Goal: Information Seeking & Learning: Compare options

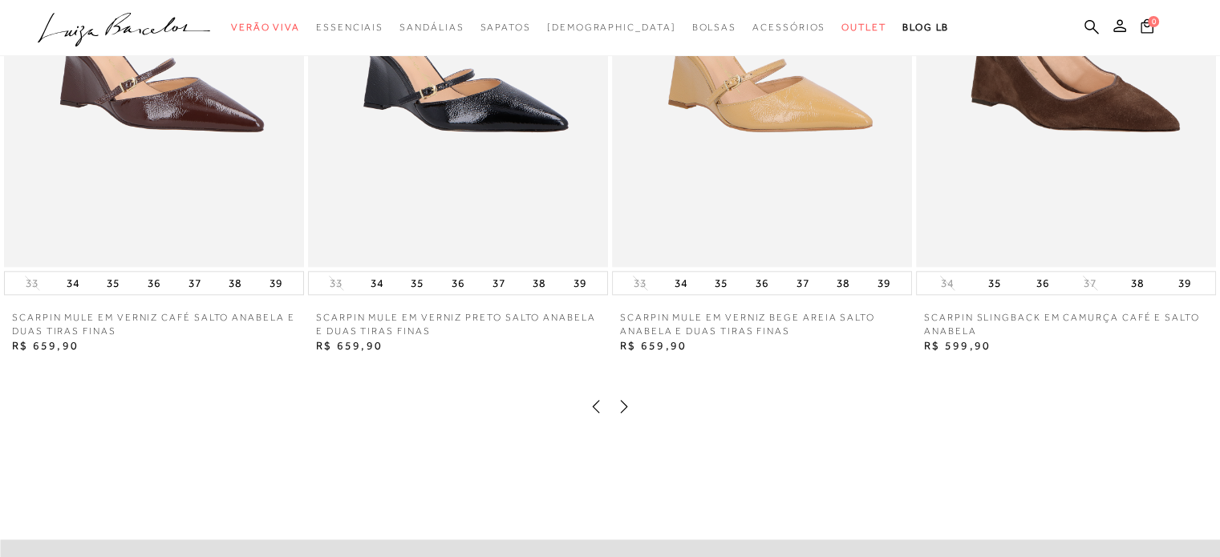
click at [629, 415] on icon at bounding box center [624, 407] width 16 height 16
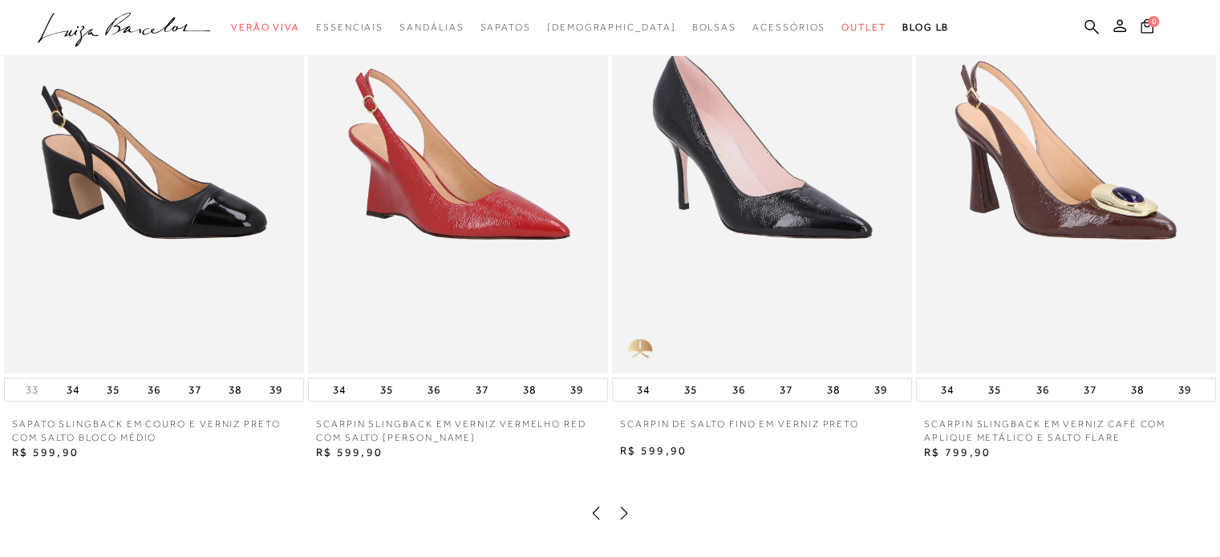
scroll to position [1849, 0]
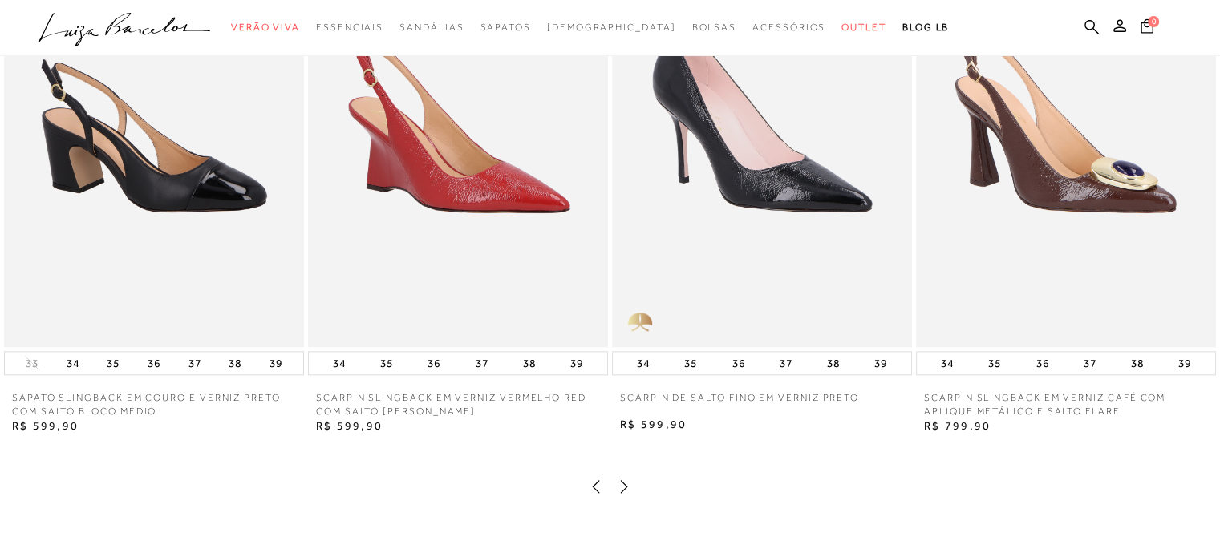
click at [626, 495] on icon at bounding box center [624, 487] width 16 height 16
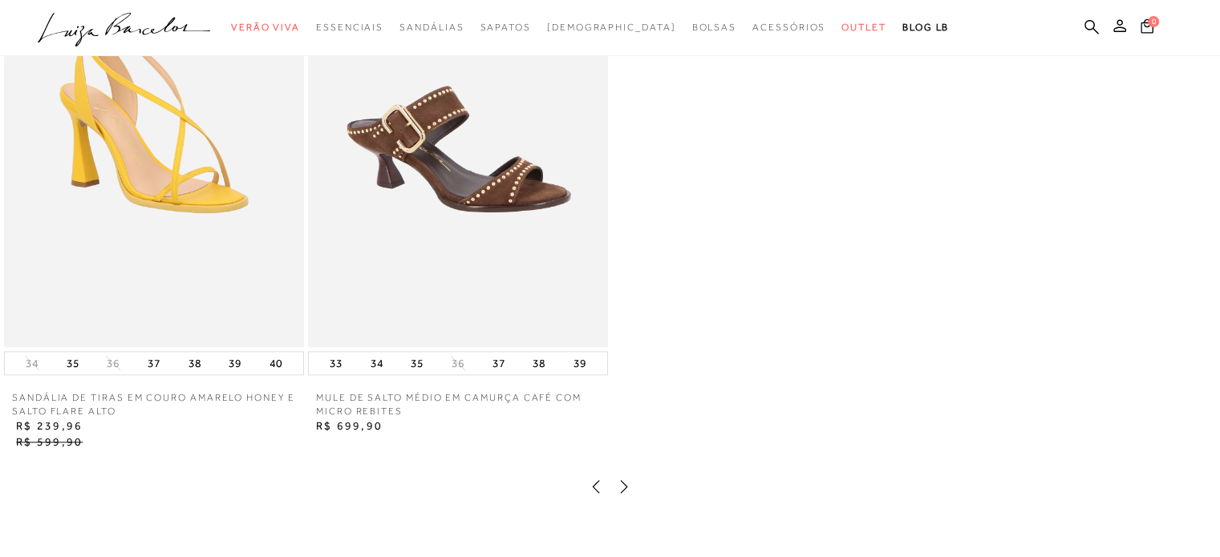
click at [503, 180] on img at bounding box center [458, 122] width 300 height 450
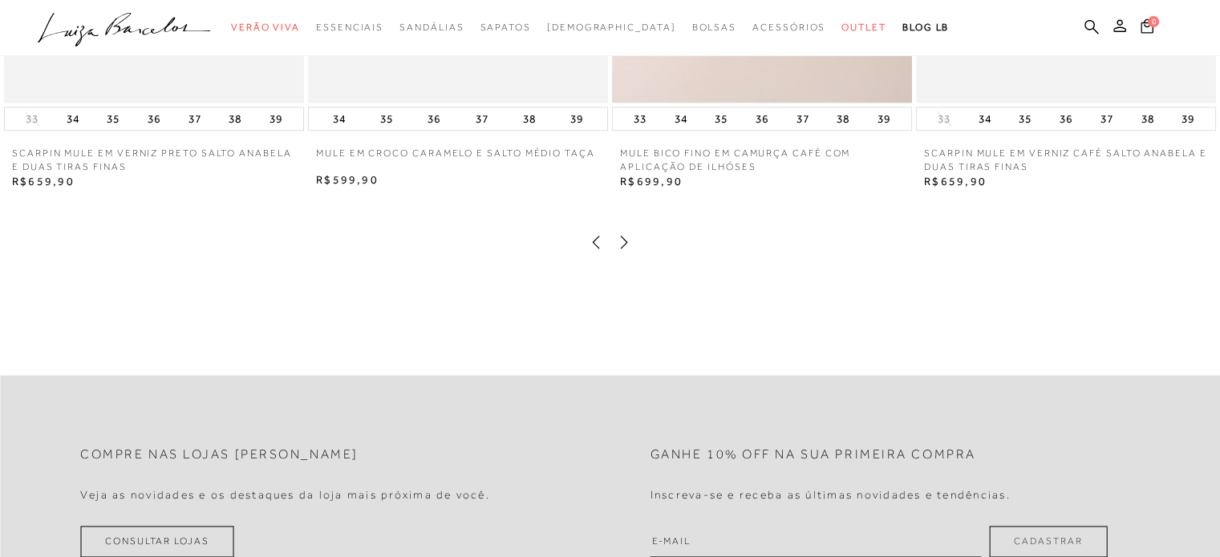
scroll to position [2130, 0]
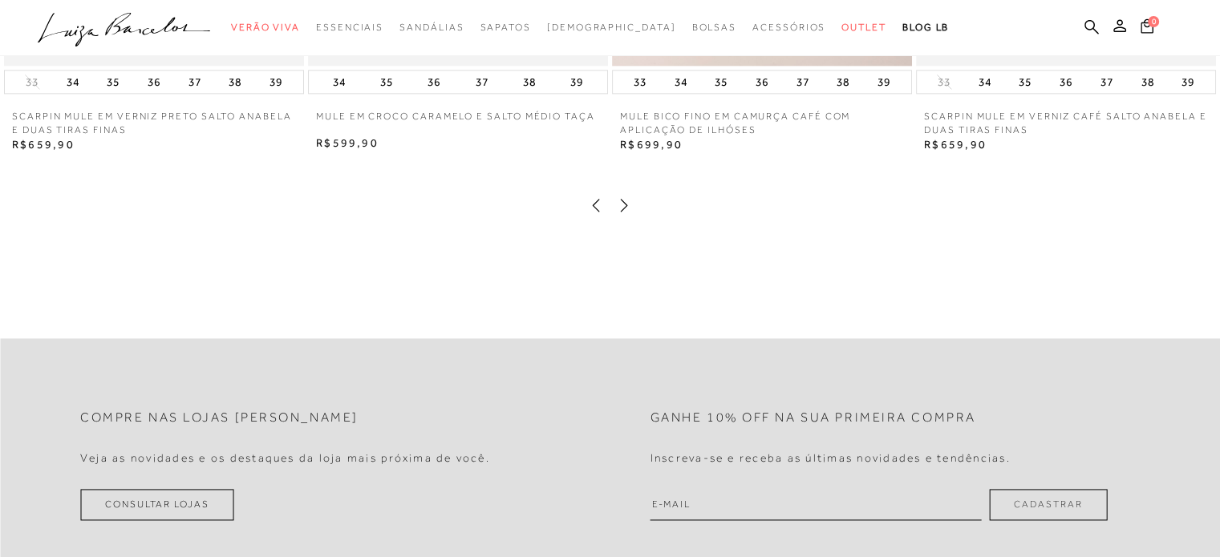
click at [622, 213] on icon at bounding box center [624, 205] width 16 height 16
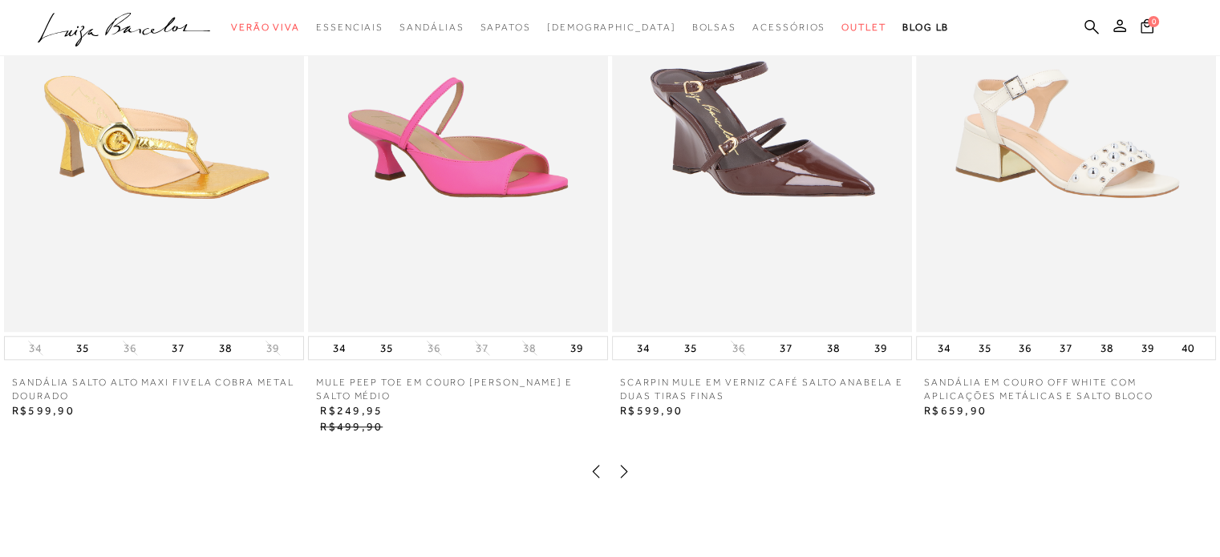
scroll to position [1890, 0]
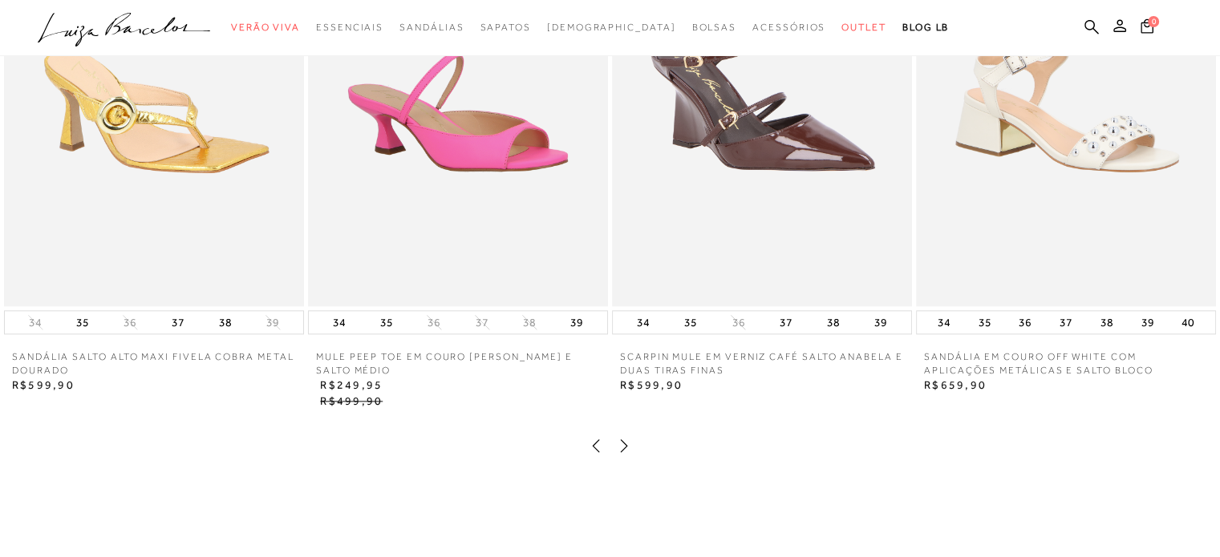
click at [619, 454] on icon at bounding box center [624, 446] width 16 height 16
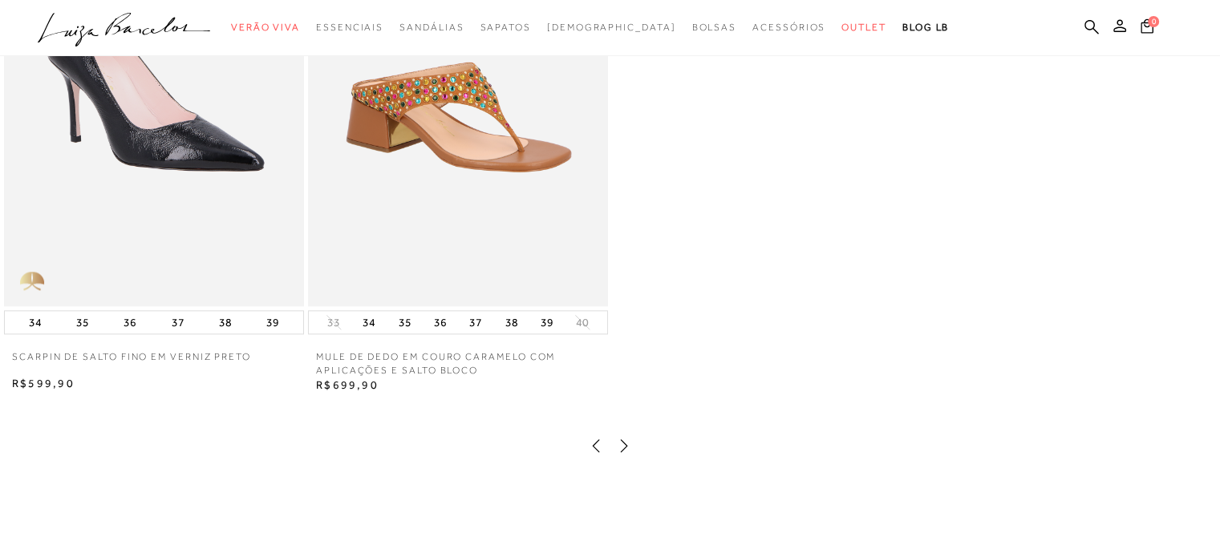
click at [390, 156] on img at bounding box center [458, 81] width 300 height 450
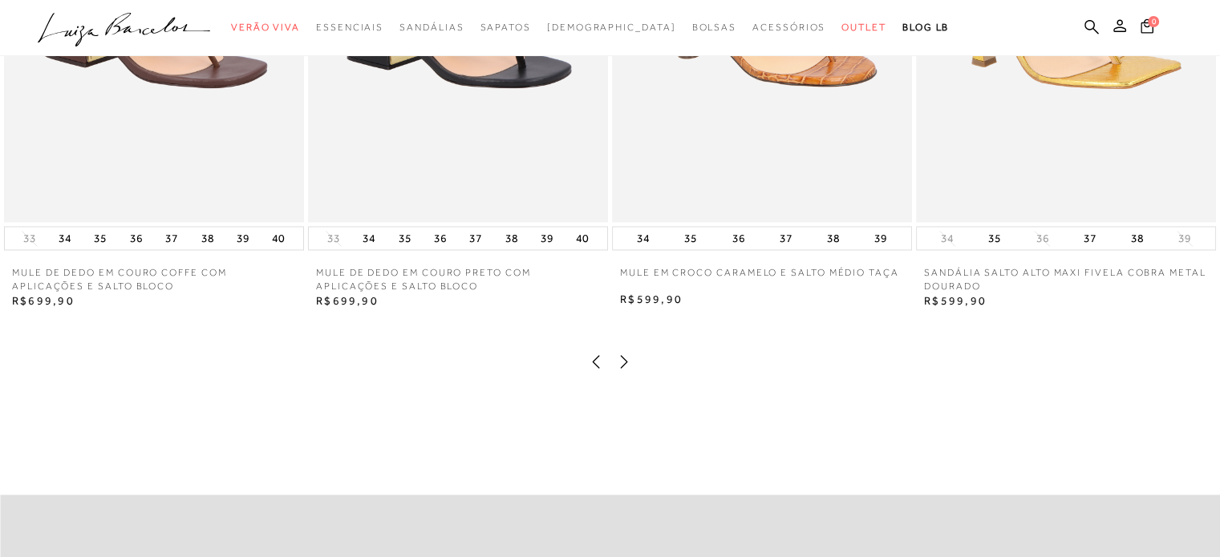
scroll to position [2567, 0]
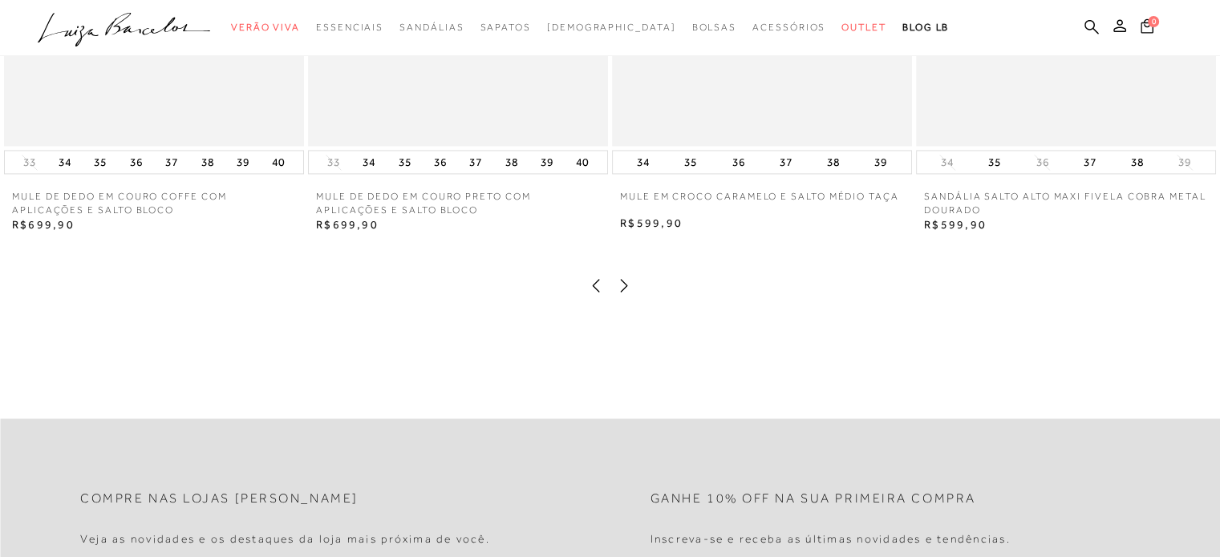
click at [628, 294] on icon at bounding box center [624, 286] width 16 height 16
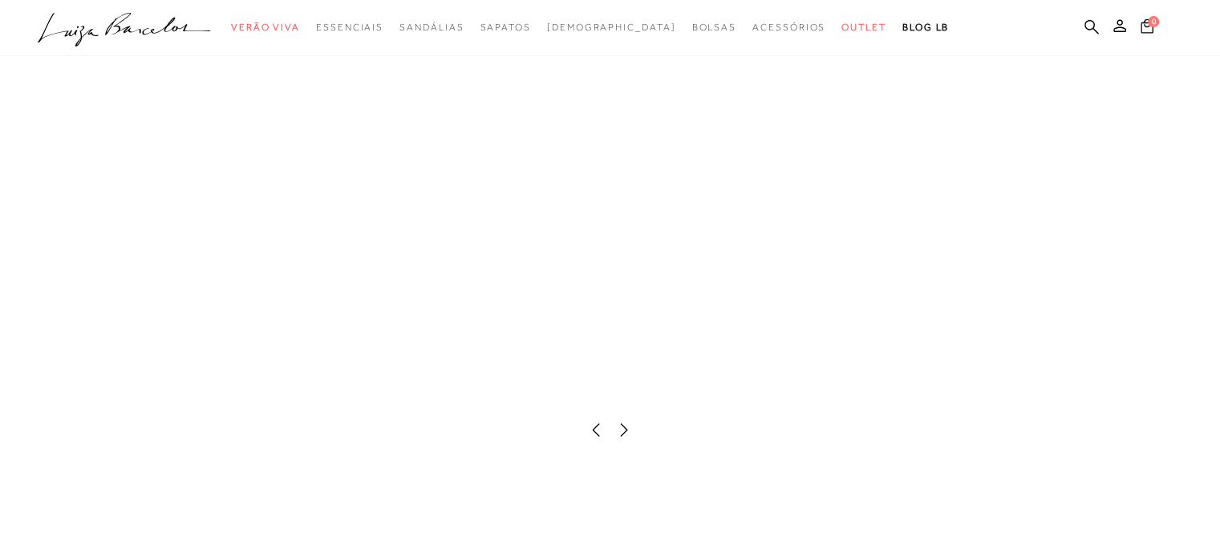
scroll to position [2406, 0]
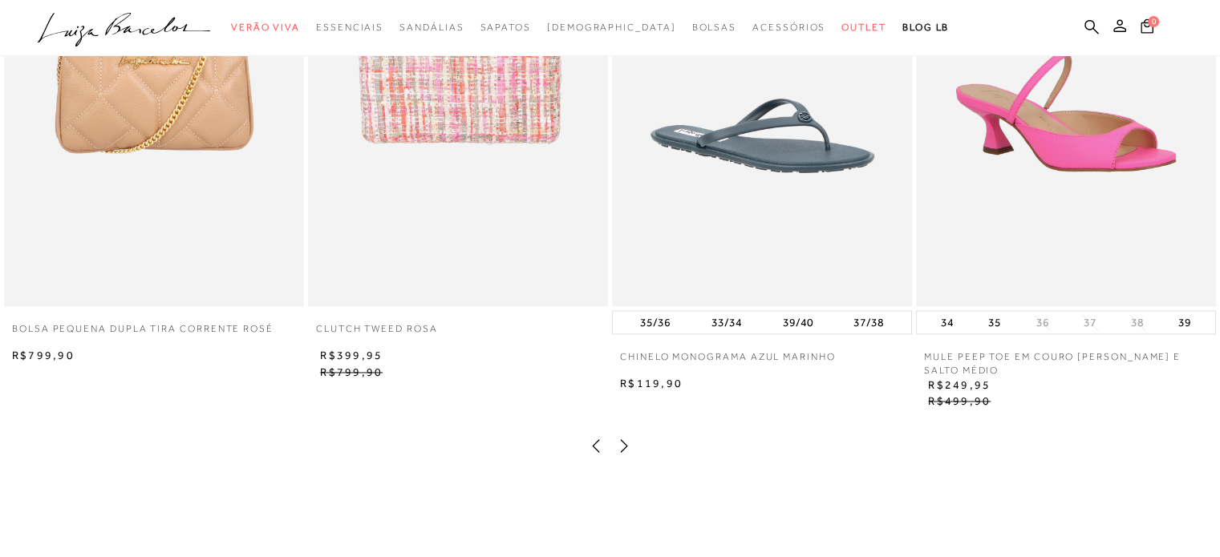
click at [626, 454] on icon at bounding box center [624, 446] width 16 height 16
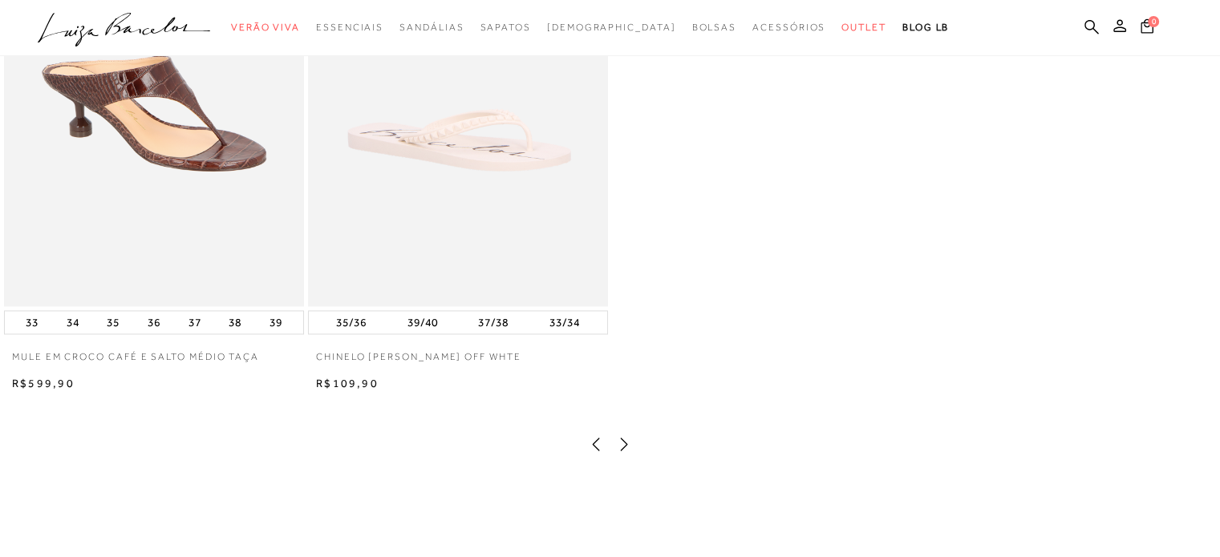
click at [626, 451] on icon at bounding box center [624, 444] width 7 height 13
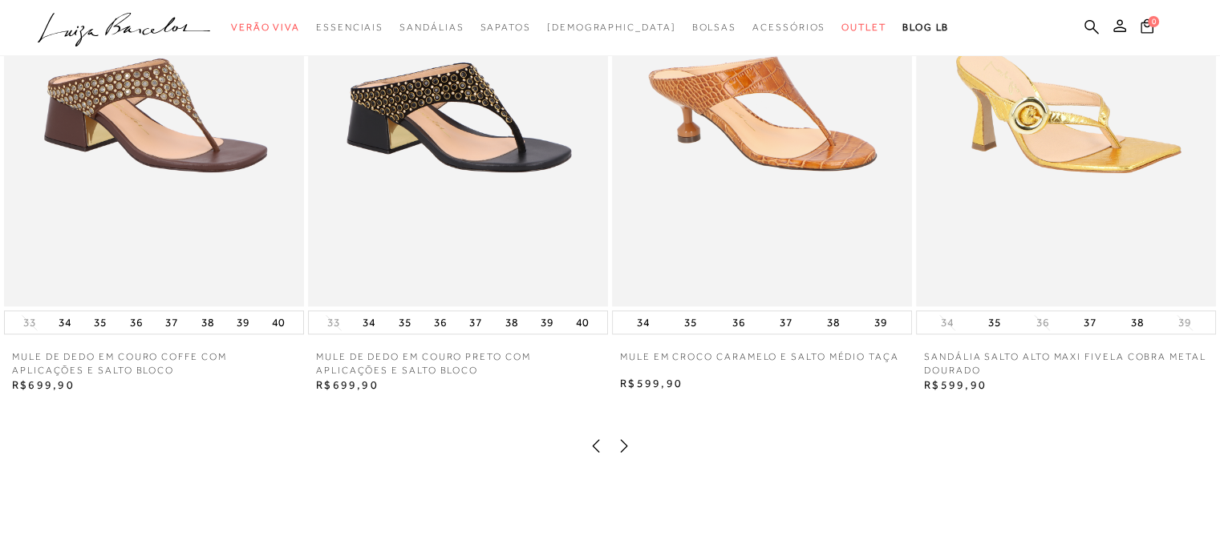
click at [150, 174] on img at bounding box center [154, 81] width 300 height 450
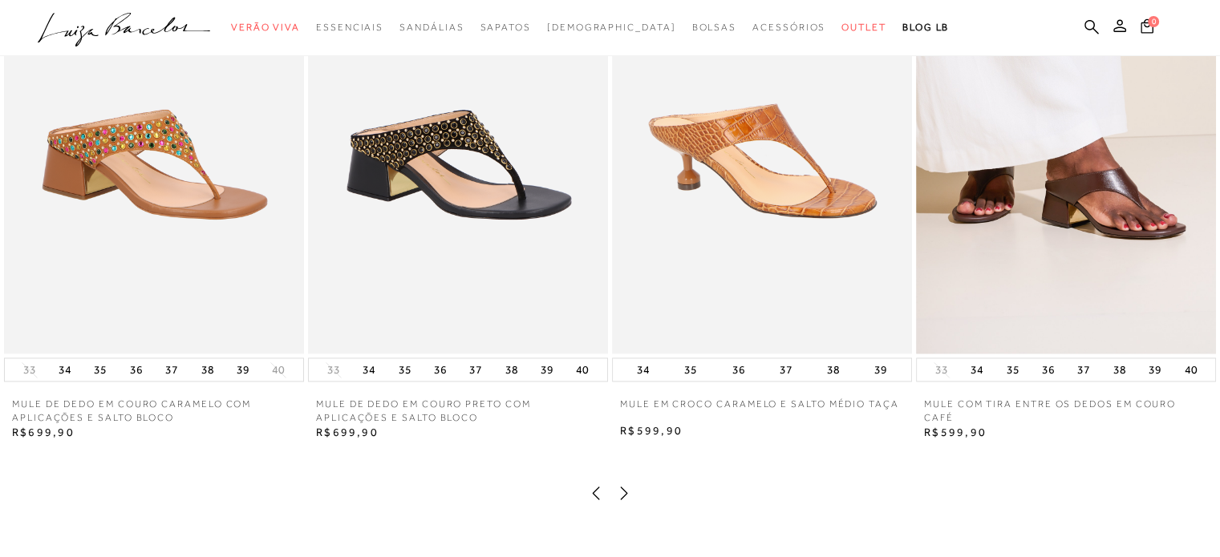
scroll to position [2403, 0]
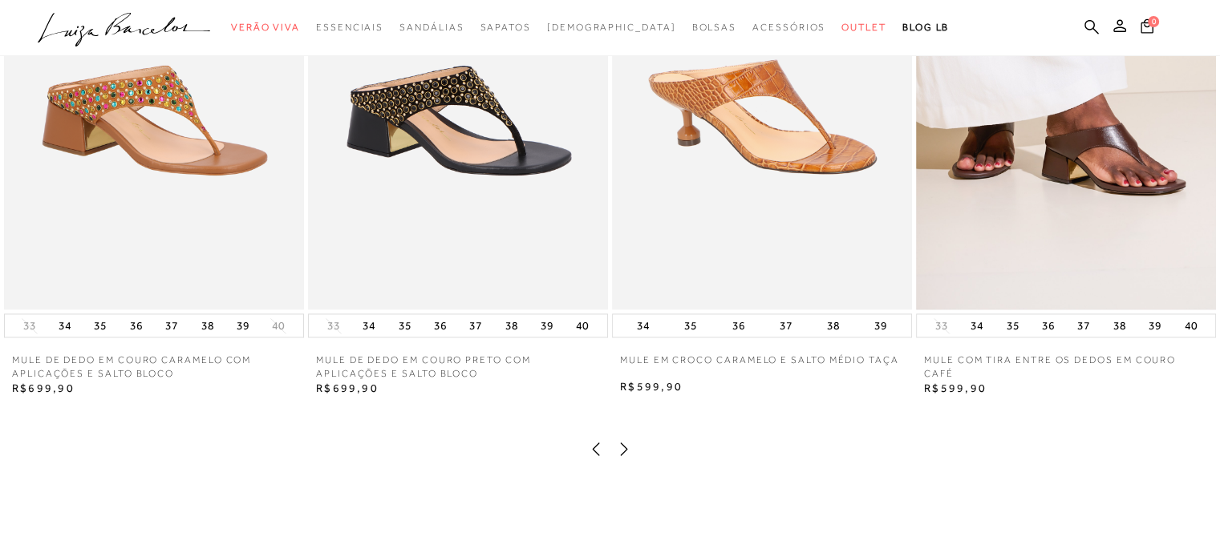
click at [624, 457] on icon at bounding box center [624, 449] width 16 height 16
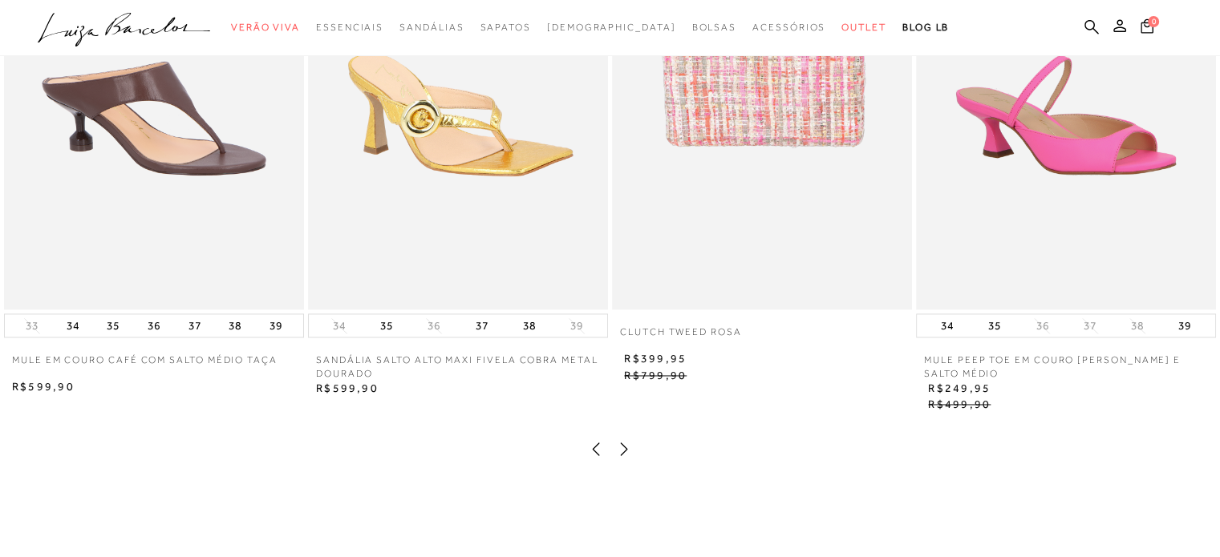
scroll to position [2323, 0]
